Goal: Task Accomplishment & Management: Manage account settings

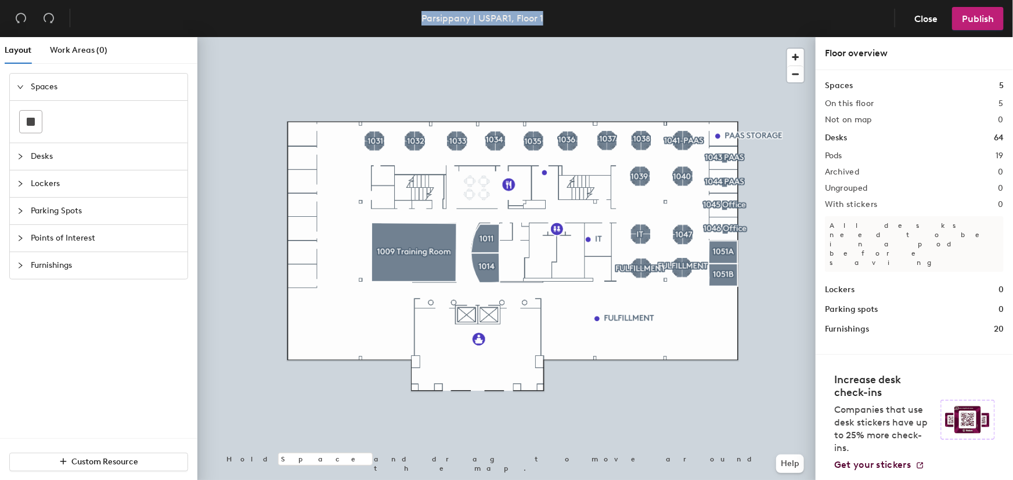
drag, startPoint x: 546, startPoint y: 17, endPoint x: 424, endPoint y: 16, distance: 122.4
click at [424, 16] on header "Parsippany | USPAR1, Floor 1 Close Publish" at bounding box center [506, 18] width 1013 height 37
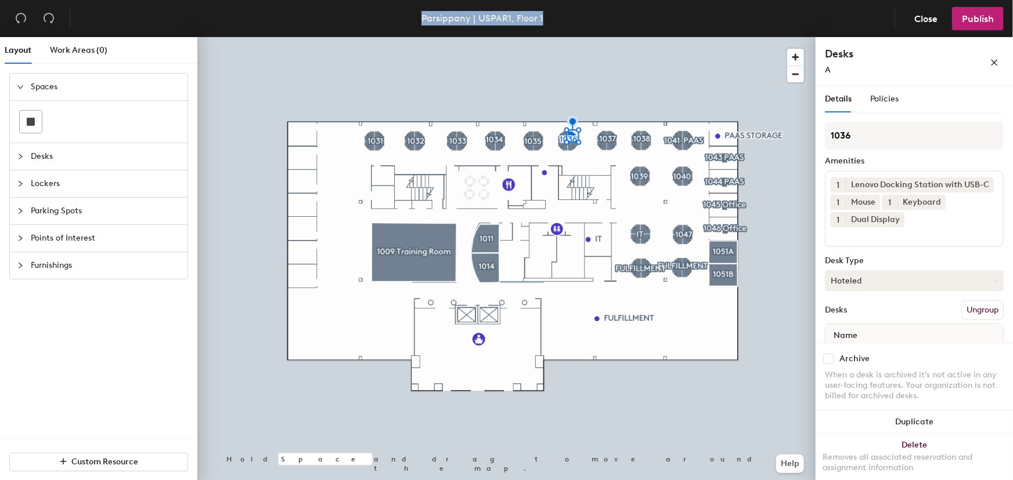
scroll to position [44, 0]
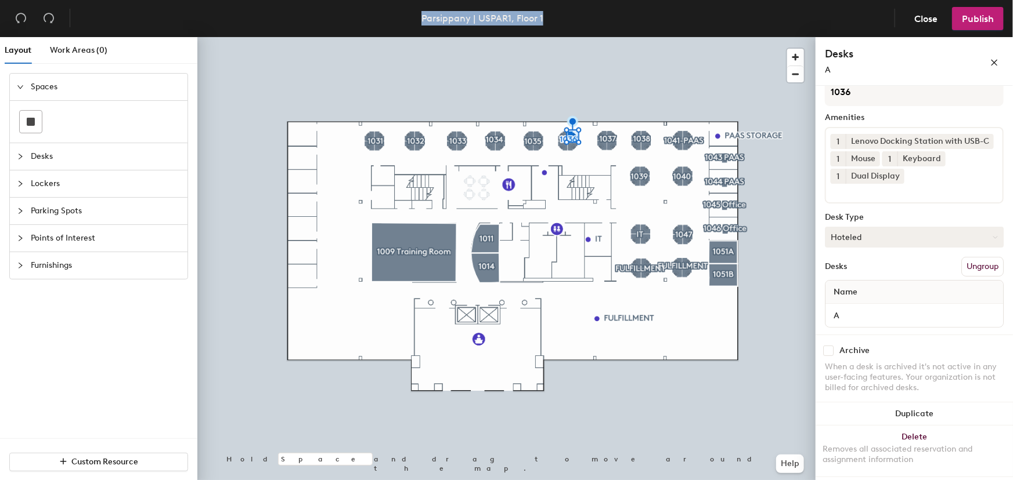
click at [868, 235] on button "Hoteled" at bounding box center [914, 237] width 179 height 21
click at [855, 269] on div "Assigned" at bounding box center [883, 273] width 116 height 17
click at [983, 21] on span "Publish" at bounding box center [978, 18] width 32 height 11
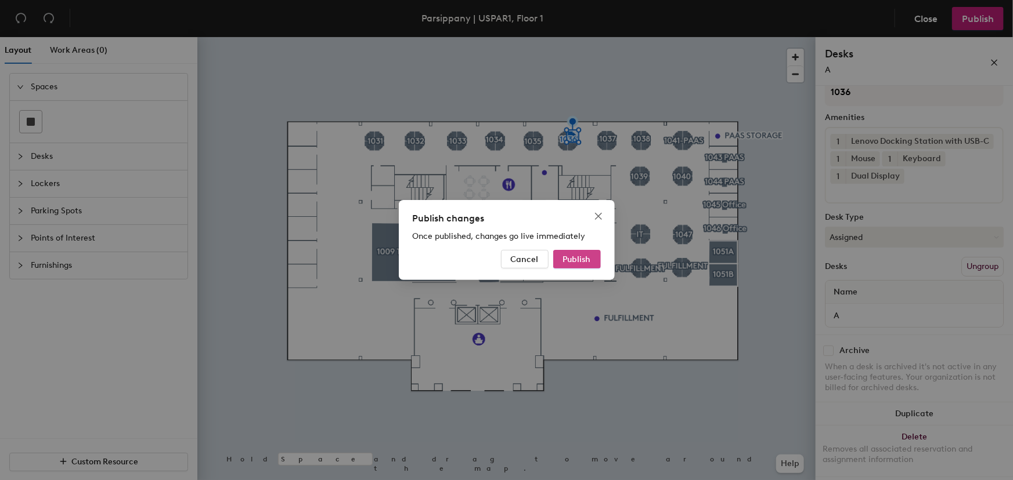
click at [577, 267] on button "Publish" at bounding box center [577, 259] width 48 height 19
